Goal: Check status: Check status

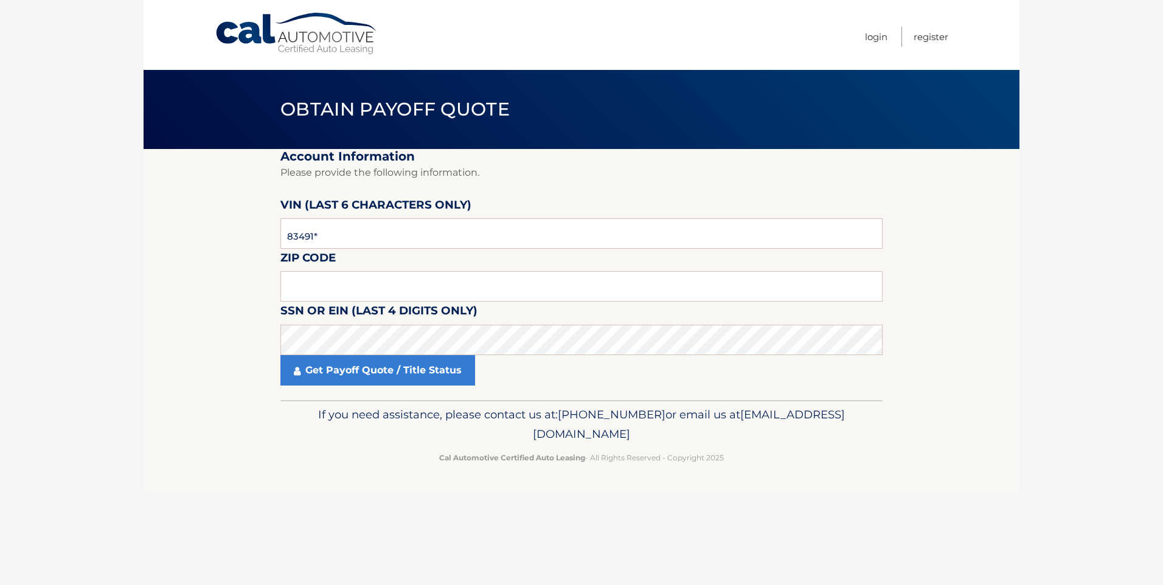
type input "834918"
click at [421, 293] on input "text" at bounding box center [581, 286] width 602 height 30
type input "33446"
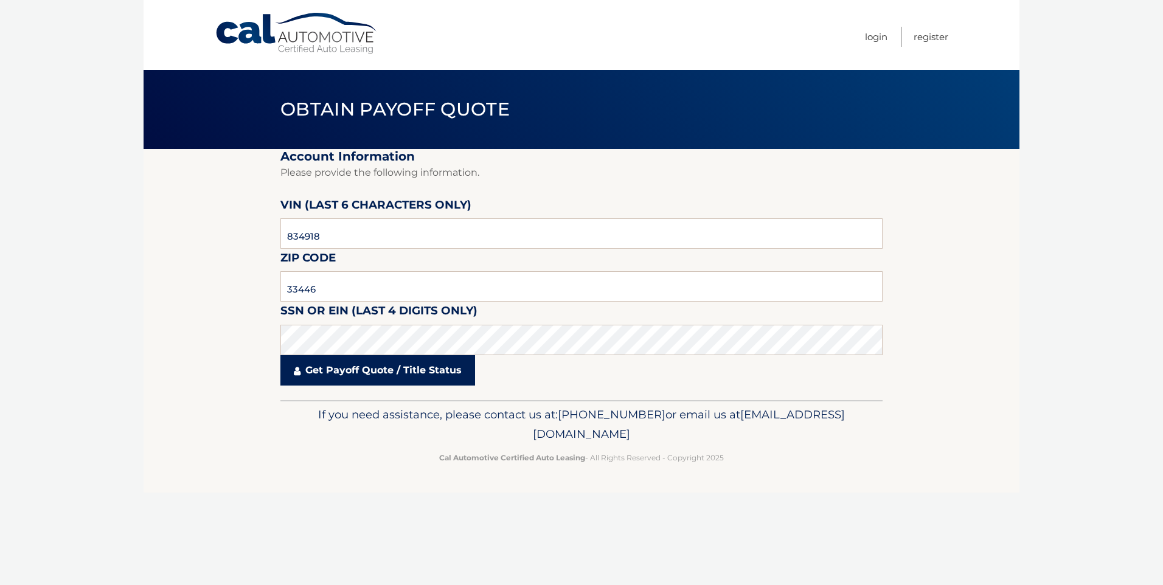
click at [364, 382] on link "Get Payoff Quote / Title Status" at bounding box center [377, 370] width 195 height 30
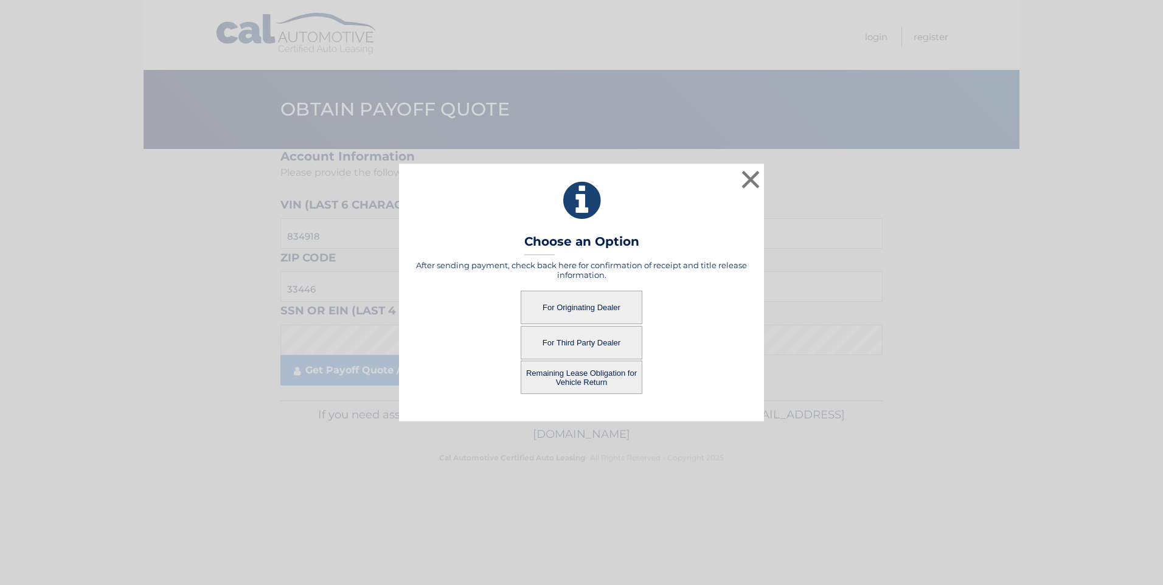
click at [599, 308] on button "For Originating Dealer" at bounding box center [582, 307] width 122 height 33
click at [591, 308] on button "For Originating Dealer" at bounding box center [582, 307] width 122 height 33
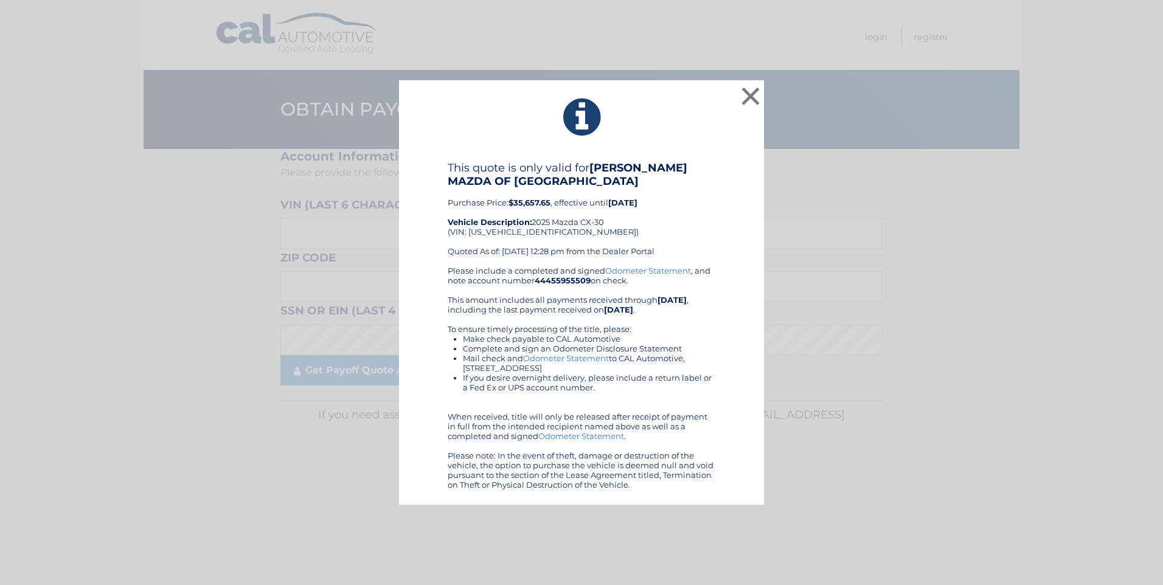
click at [683, 278] on div "Please include a completed and signed Odometer Statement , and note account num…" at bounding box center [582, 378] width 268 height 224
click at [753, 95] on button "×" at bounding box center [750, 96] width 24 height 24
